Goal: Check status

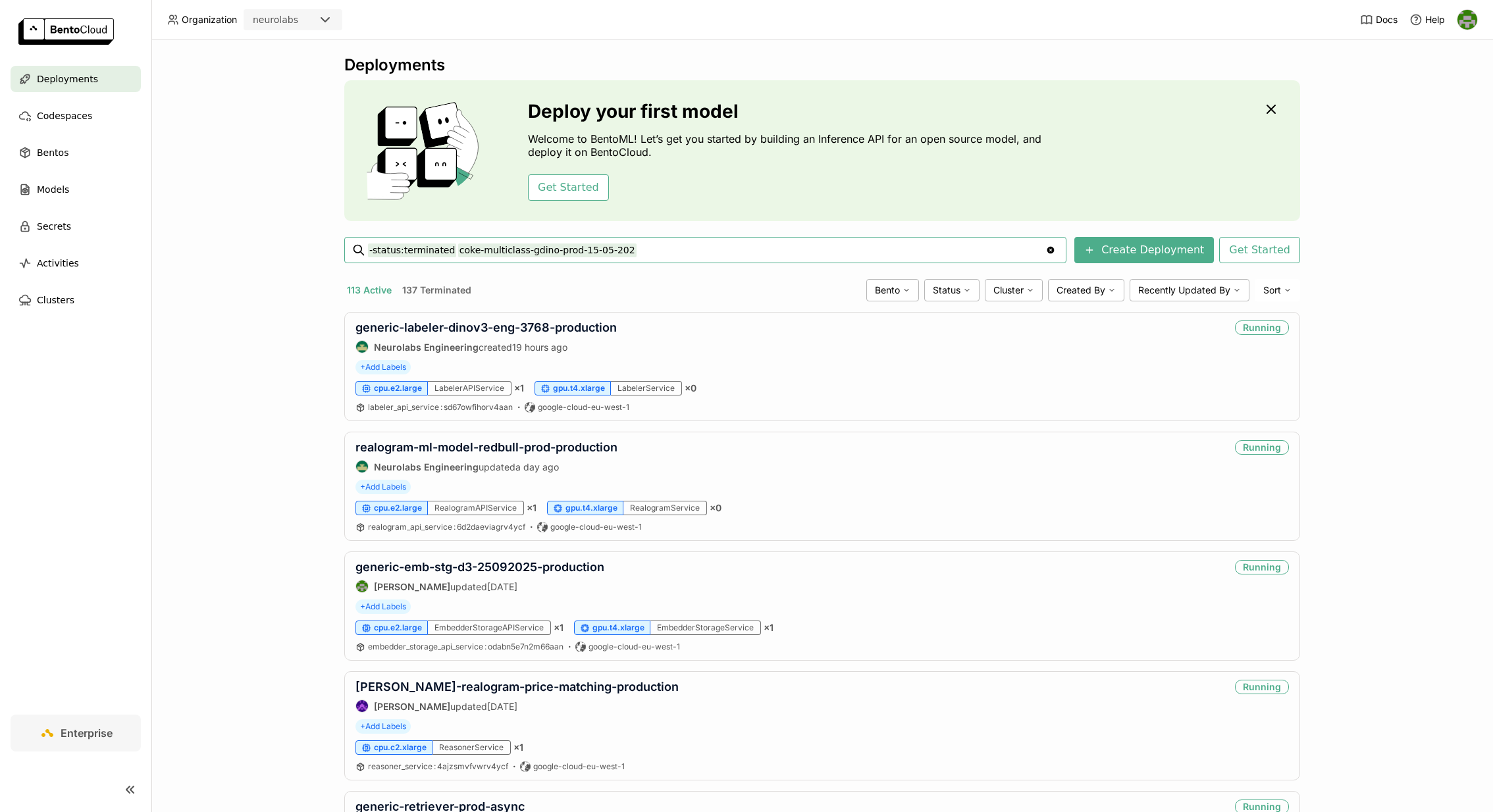
type input "-status:terminated coke-multiclass-gdino-prod-15-05-202"
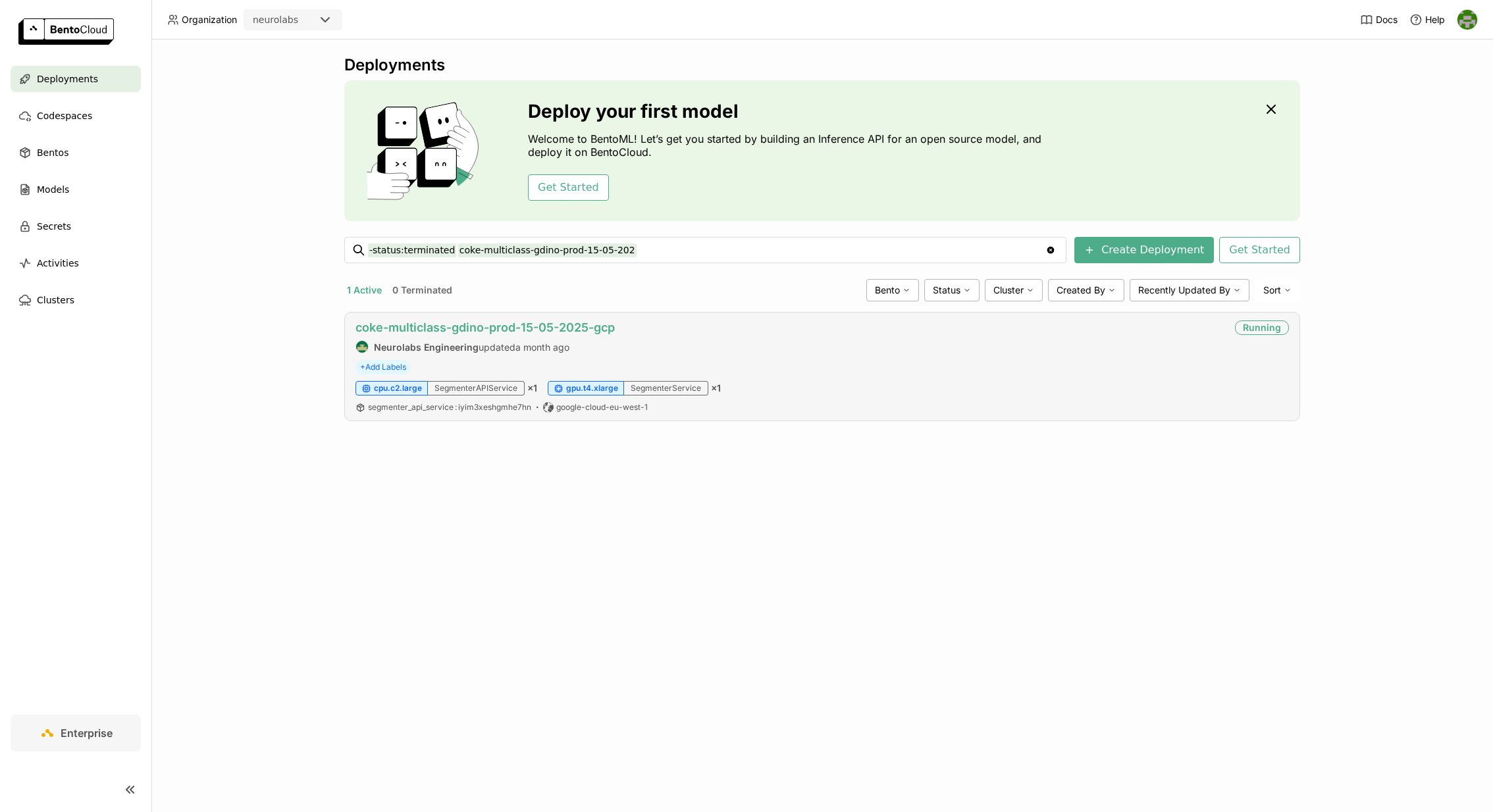
click at [549, 324] on link "coke-multiclass-gdino-prod-15-05-2025-gcp" at bounding box center [485, 328] width 259 height 14
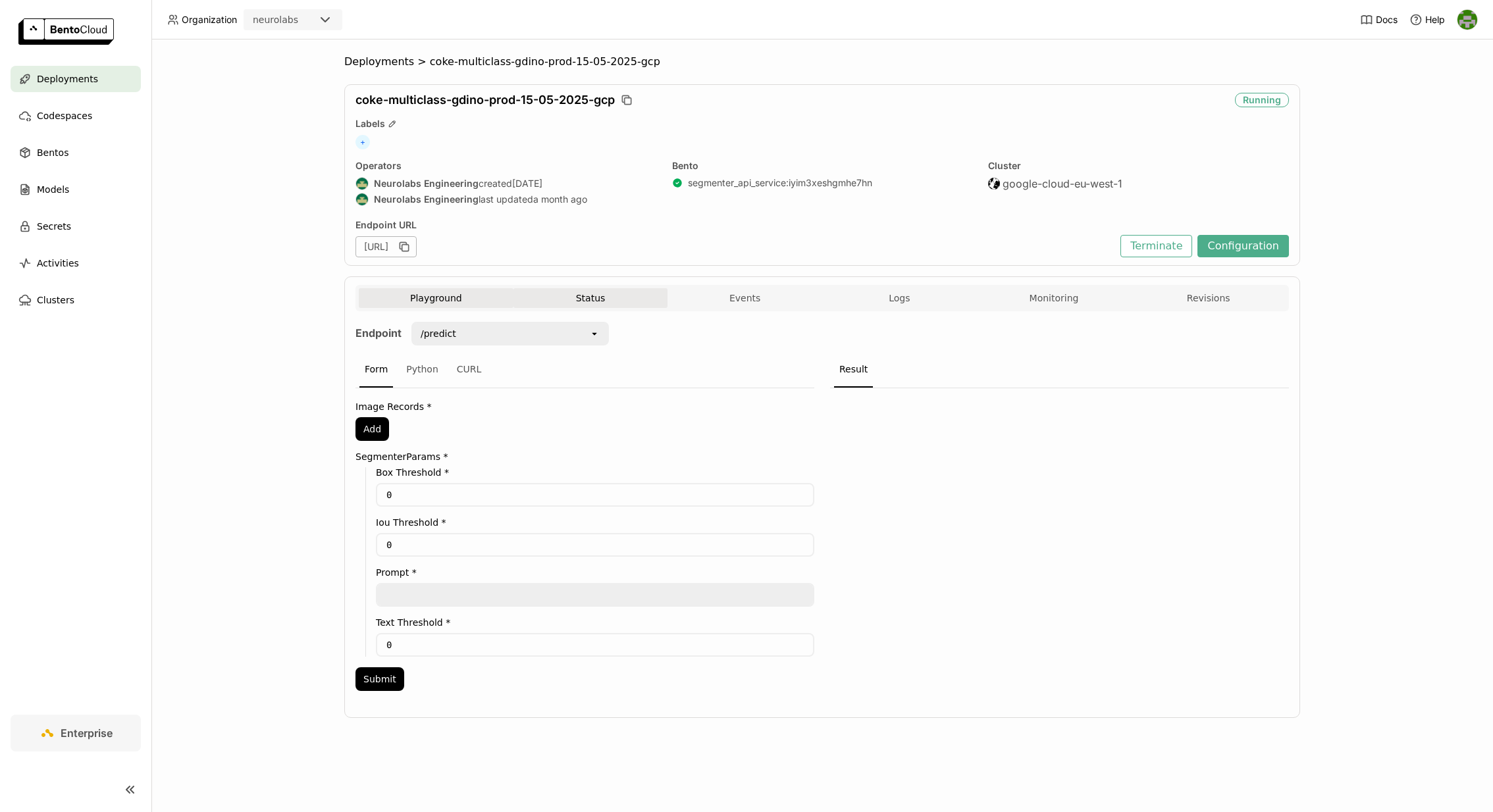
click at [585, 302] on button "Status" at bounding box center [591, 297] width 155 height 20
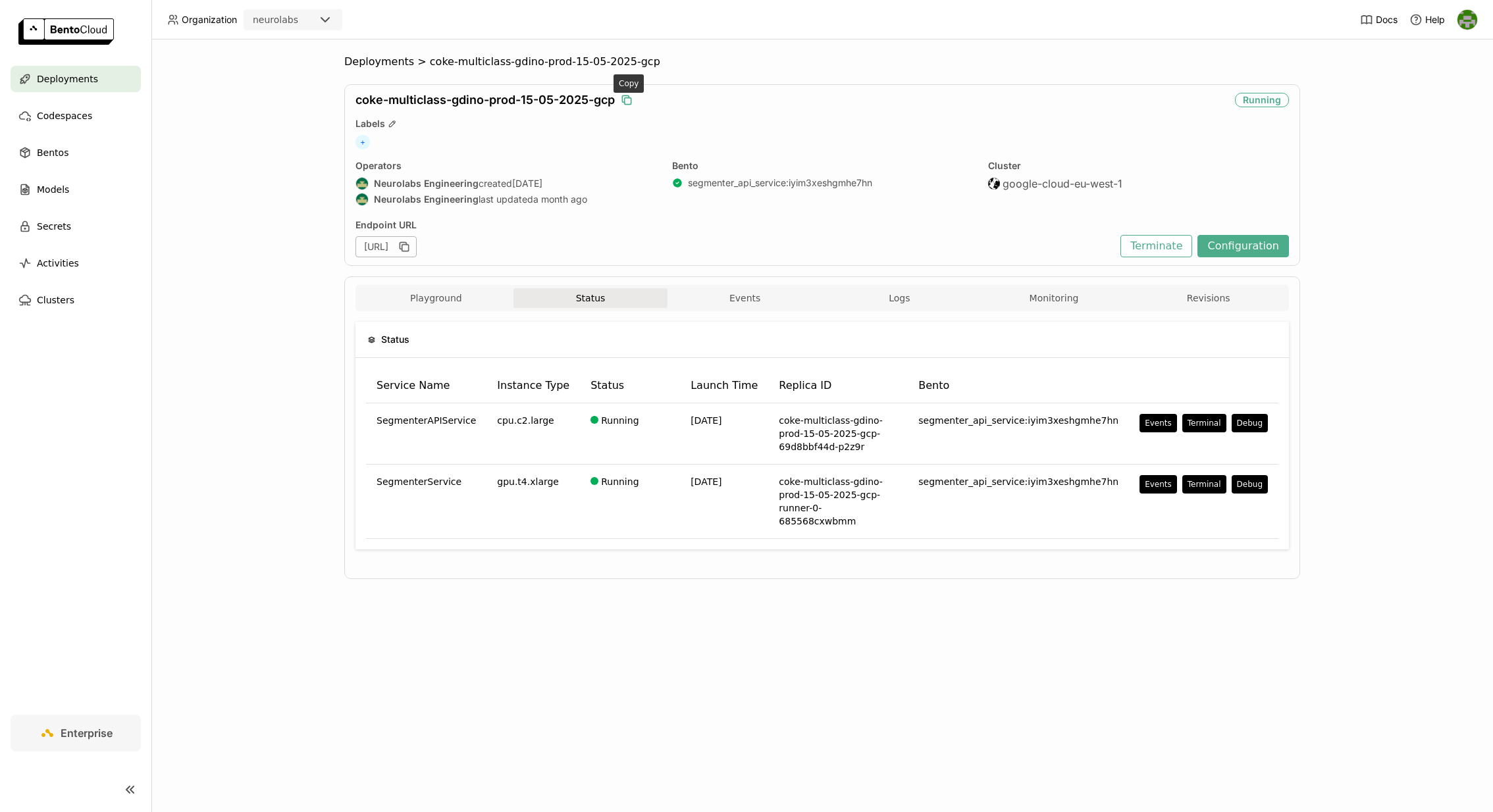
click at [631, 102] on icon "button" at bounding box center [627, 100] width 13 height 13
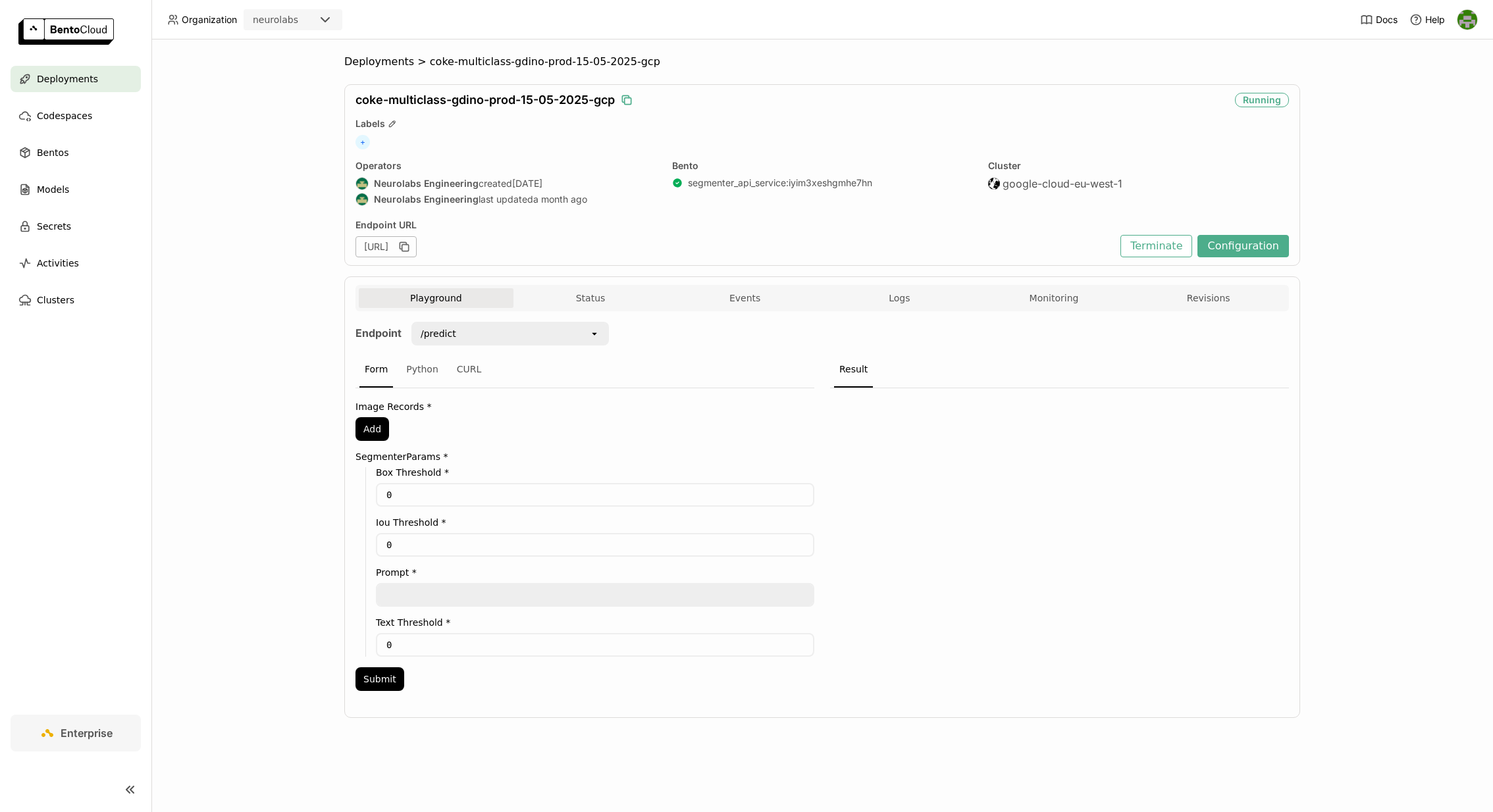
click at [82, 86] on span "Deployments" at bounding box center [67, 79] width 61 height 16
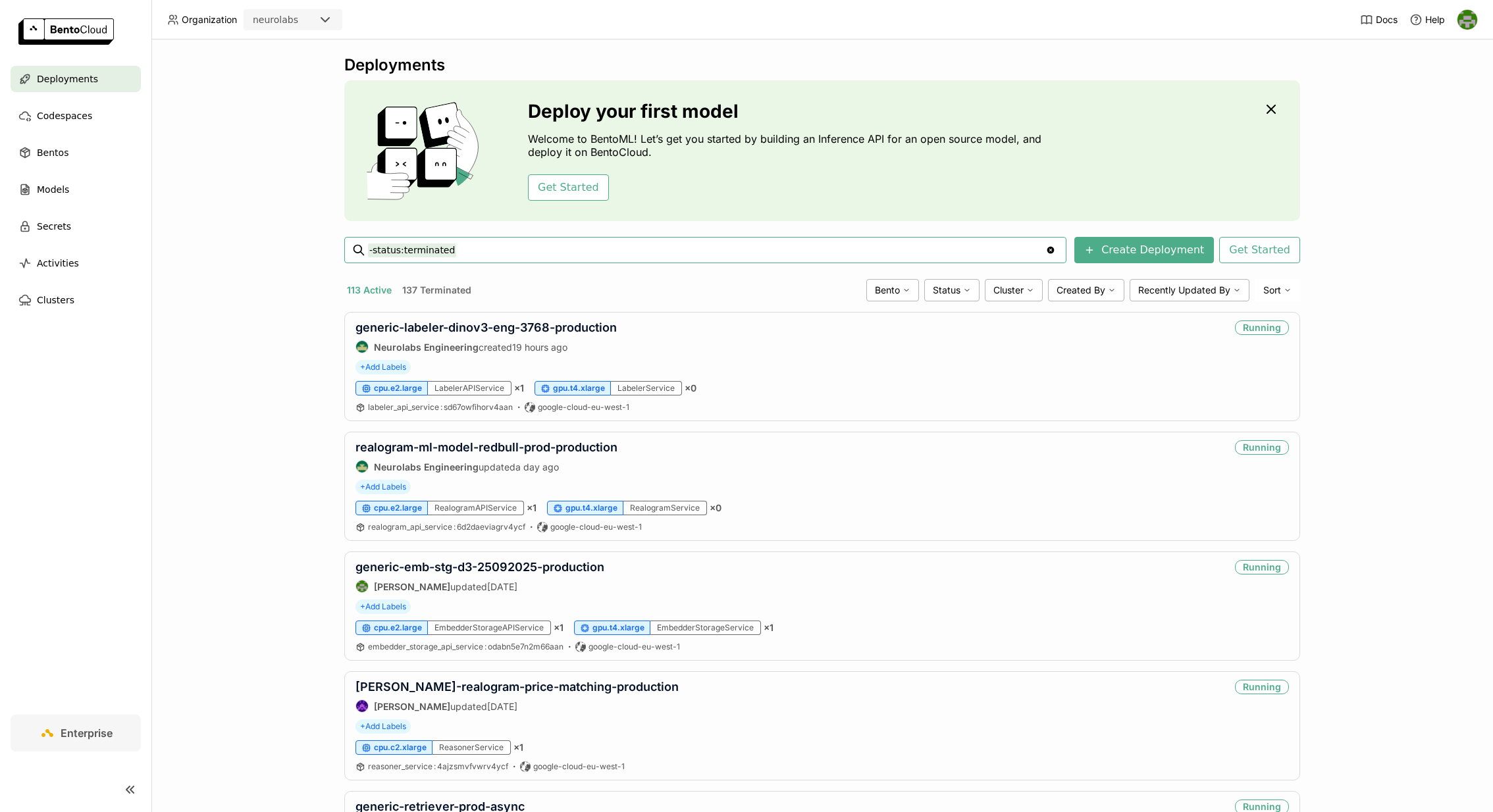
click at [649, 255] on input "-status:terminated" at bounding box center [706, 250] width 677 height 21
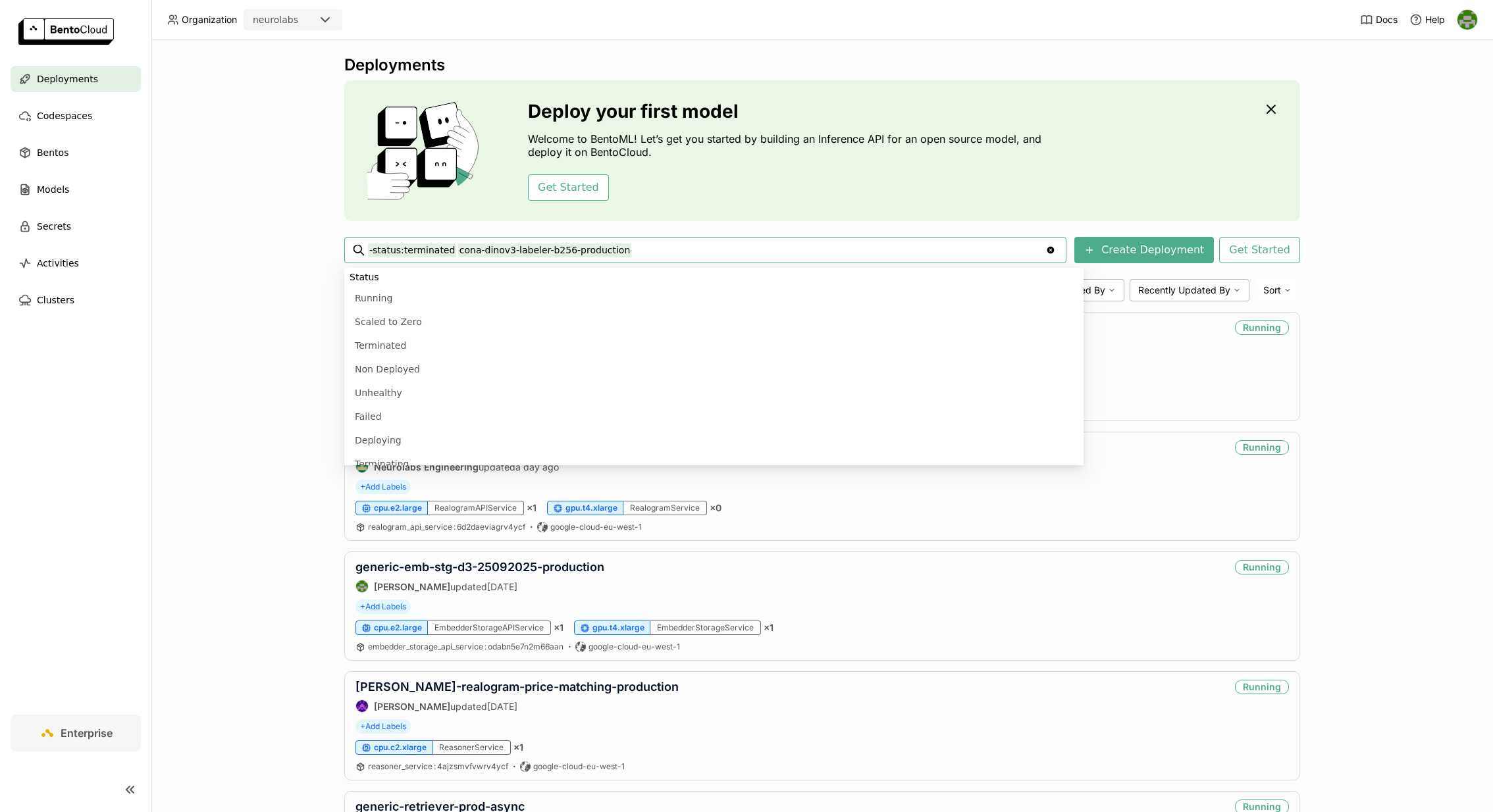
scroll to position [539, 0]
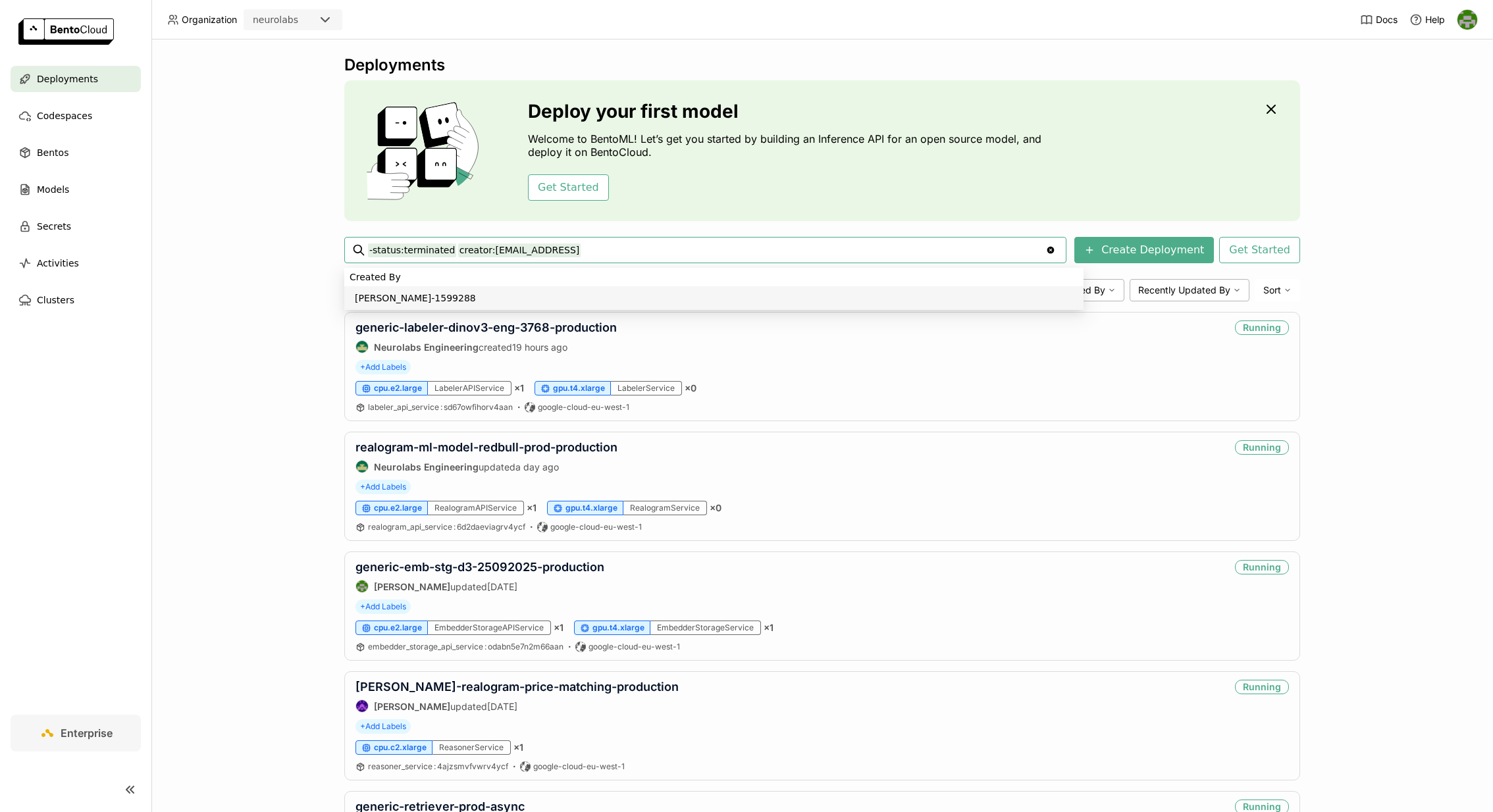
click at [612, 252] on input "-status:terminated creator:[EMAIL_ADDRESS]" at bounding box center [706, 250] width 677 height 21
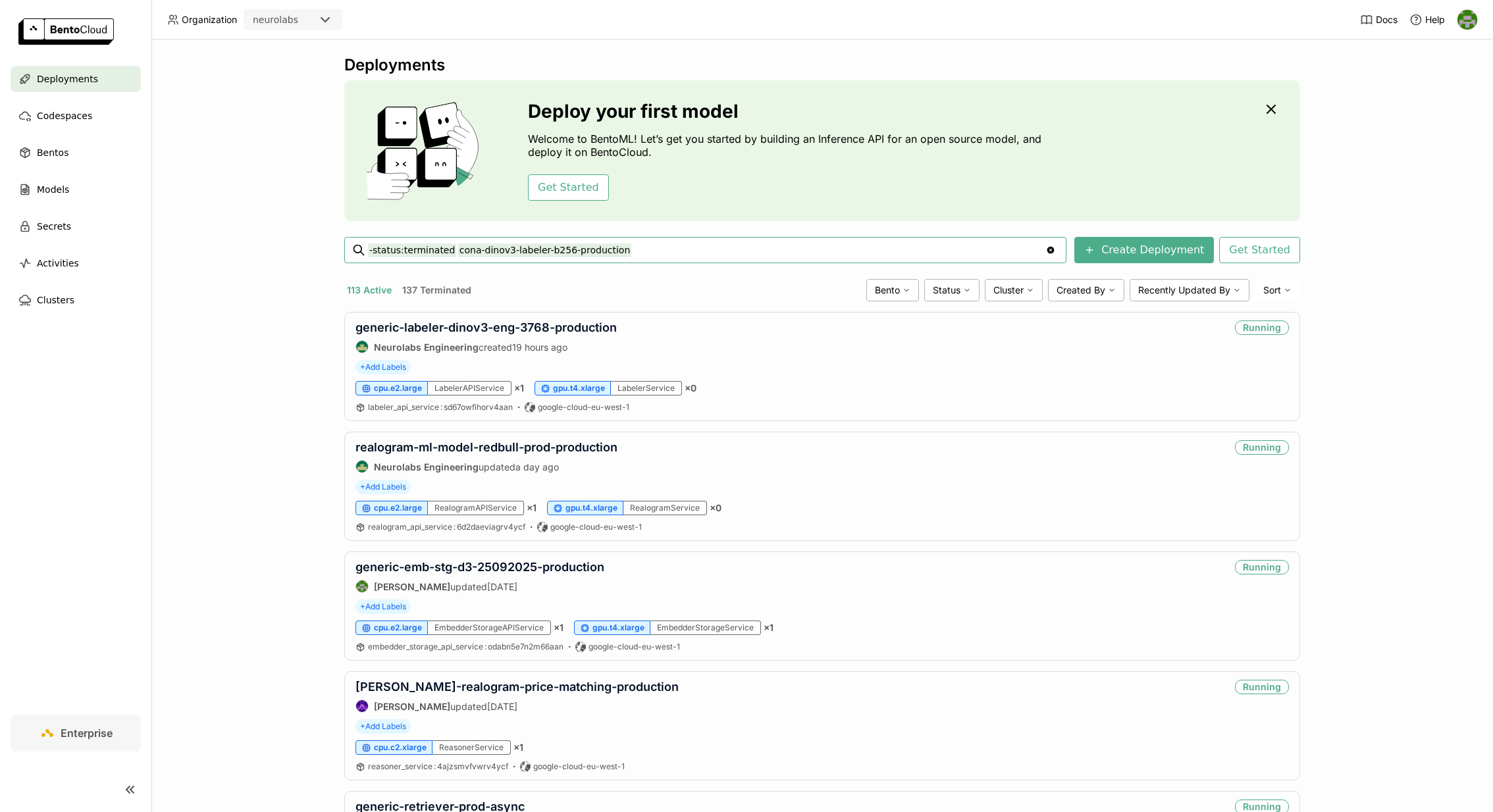
type input "-status:terminated cona-dinov3-labeler-b256-production"
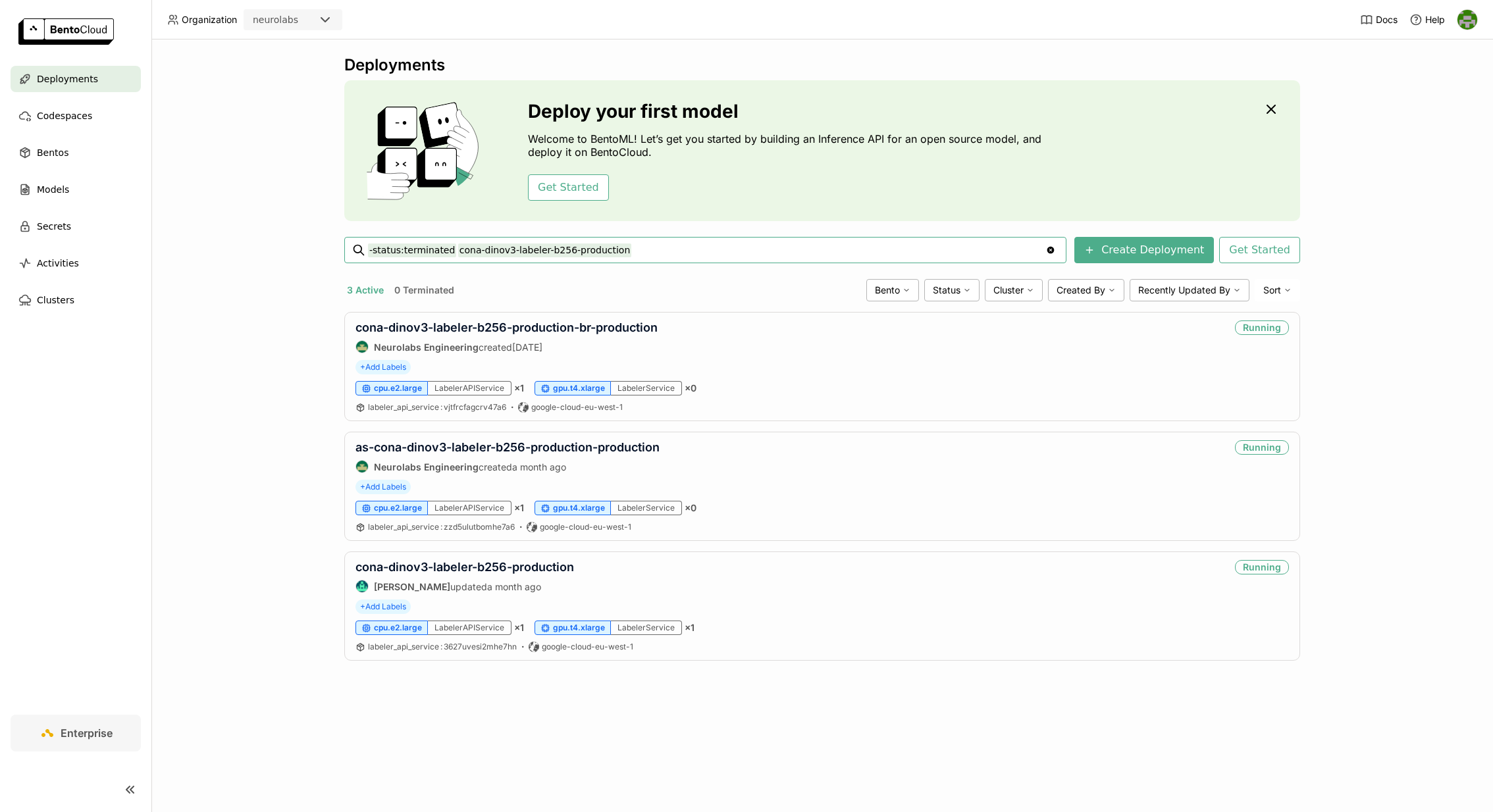
click at [635, 253] on input "-status:terminated cona-dinov3-labeler-b256-production" at bounding box center [706, 250] width 677 height 21
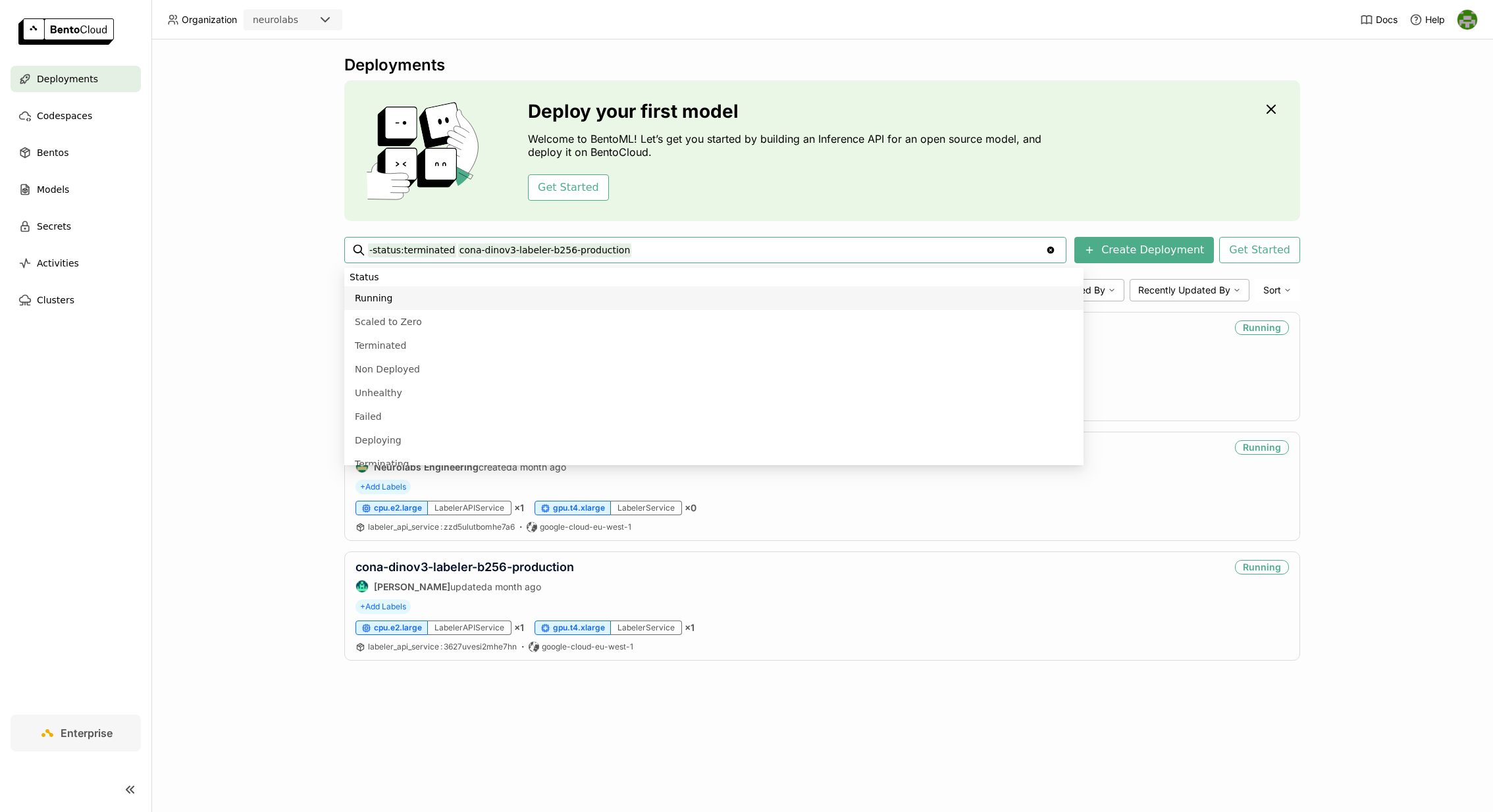
drag, startPoint x: 635, startPoint y: 253, endPoint x: 457, endPoint y: 254, distance: 178.0
click at [457, 254] on input "-status:terminated cona-dinov3-labeler-b256-production" at bounding box center [706, 250] width 677 height 21
paste input
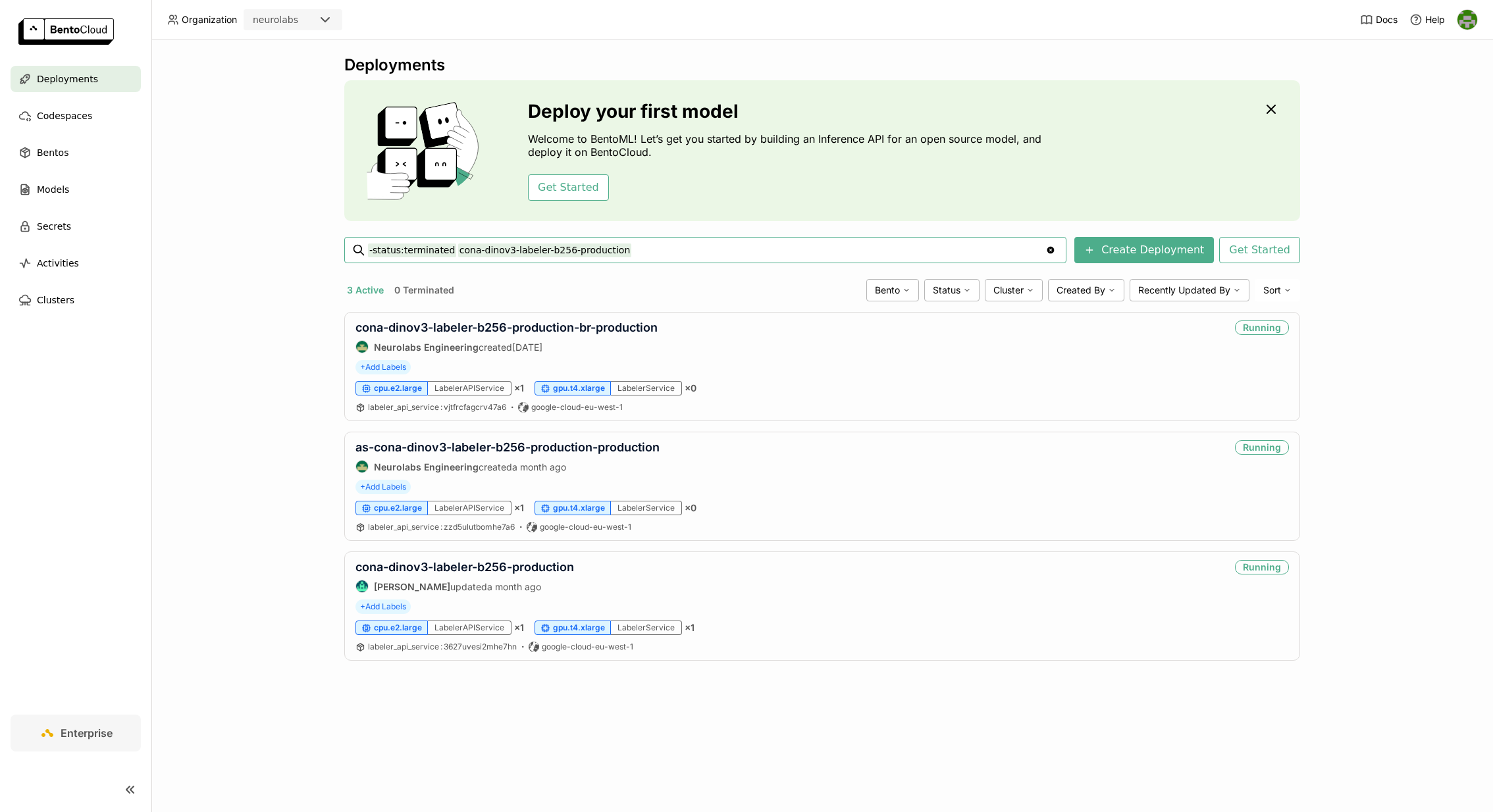
type input "-status:terminated cona-dinov3-labeler-b256-production"
click at [505, 560] on link "cona-dinov3-labeler-b256-production" at bounding box center [464, 567] width 219 height 14
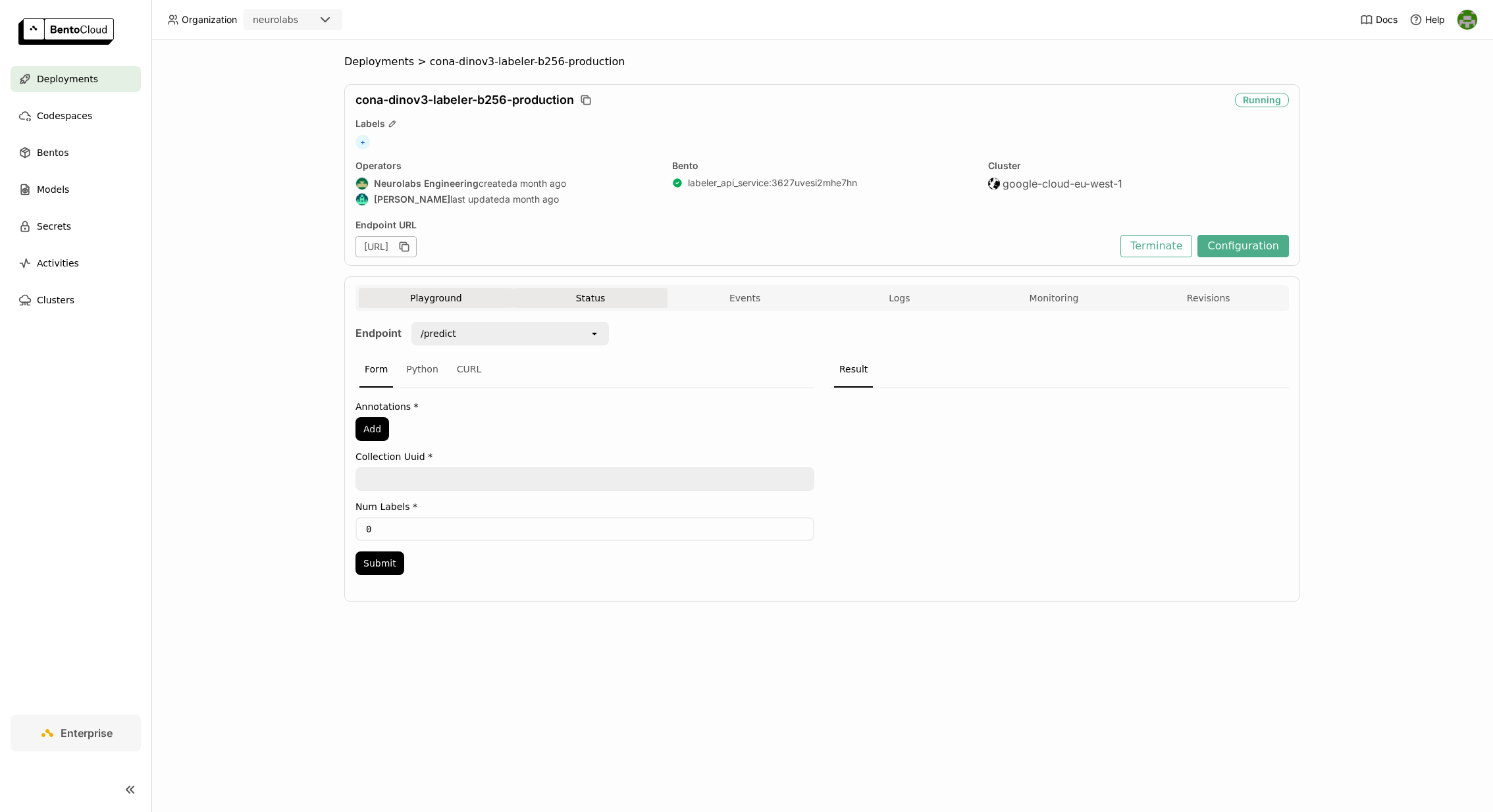
click at [605, 297] on button "Status" at bounding box center [591, 297] width 155 height 20
